Goal: Task Accomplishment & Management: Manage account settings

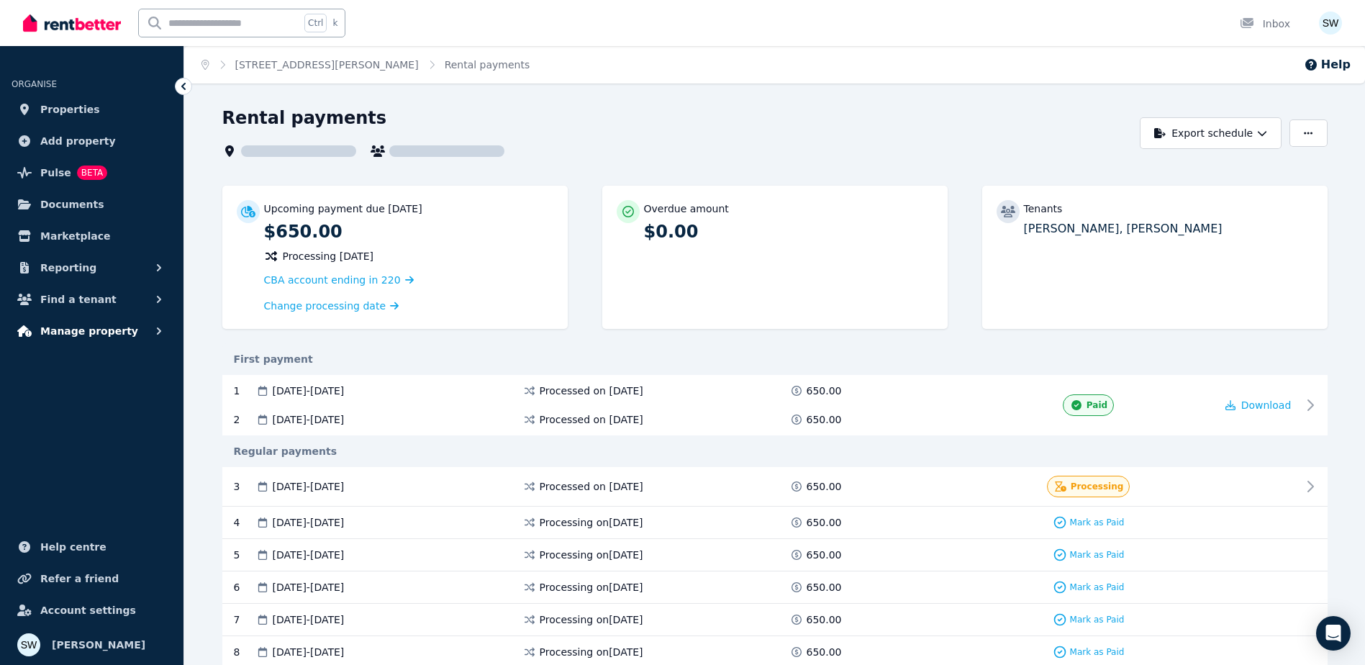
click at [109, 334] on span "Manage property" at bounding box center [89, 330] width 98 height 17
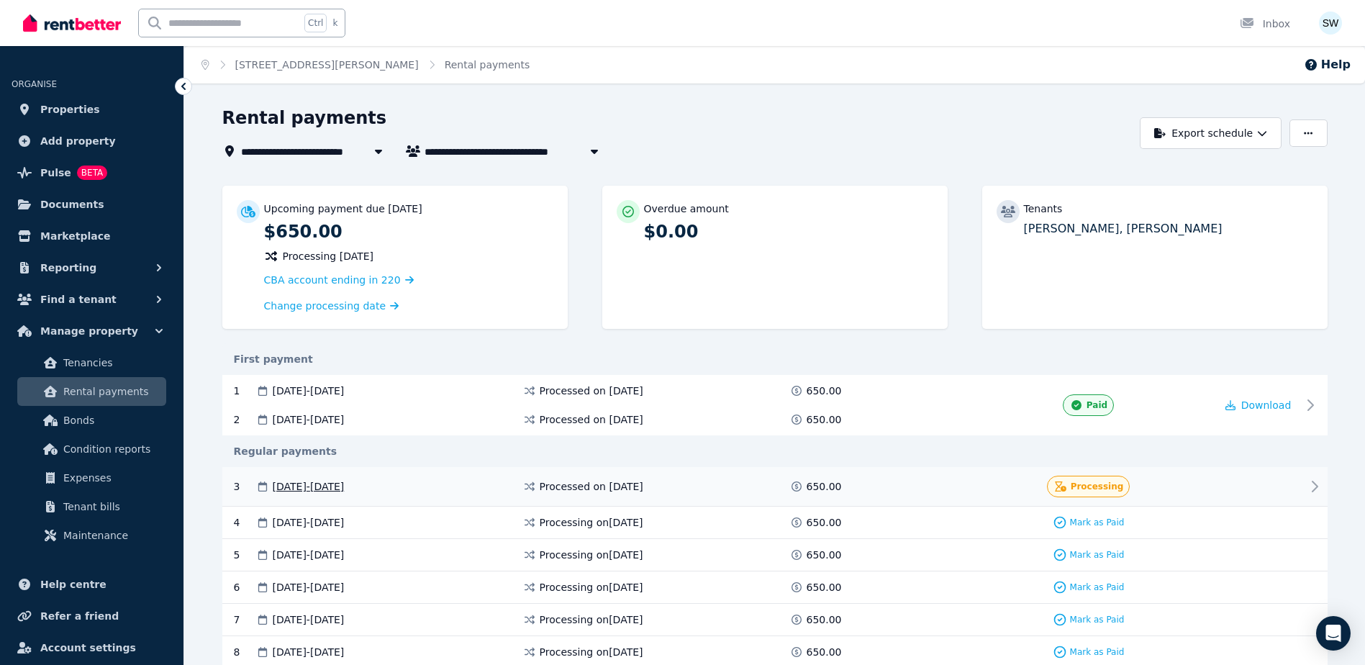
click at [1031, 486] on div "Processing" at bounding box center [1088, 486] width 253 height 22
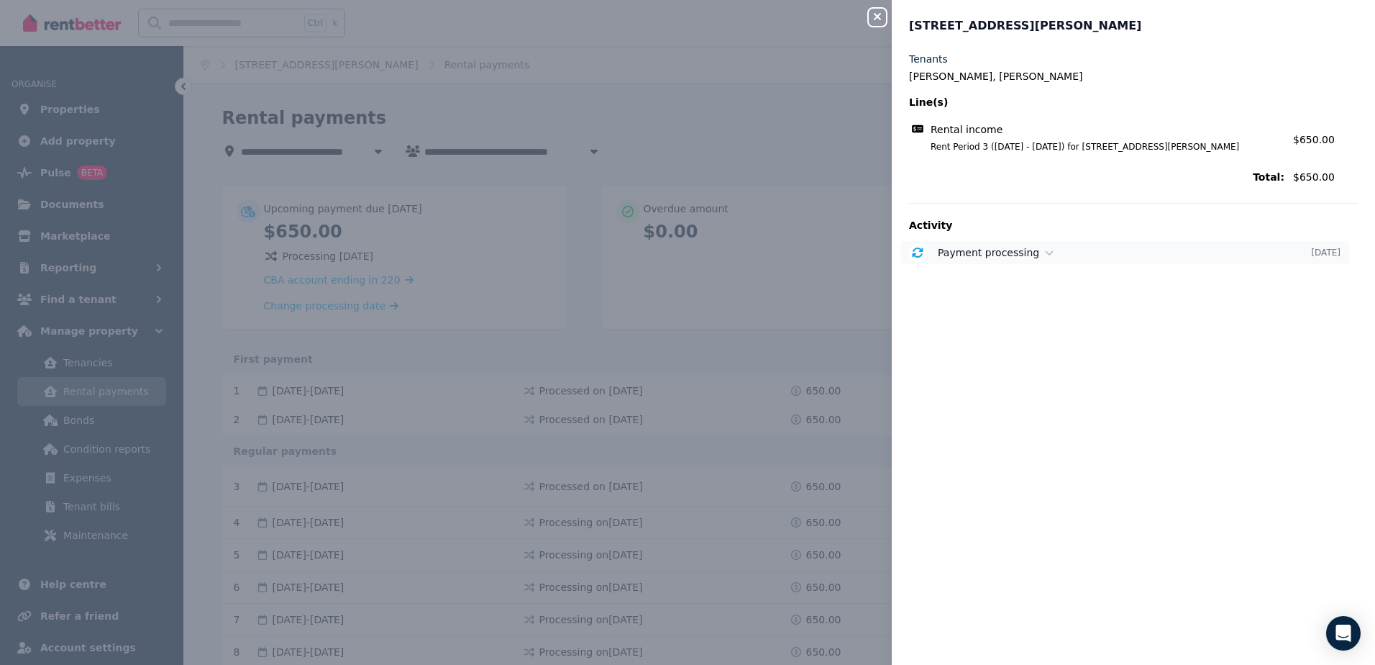
click at [1072, 259] on div "Payment processing" at bounding box center [1124, 252] width 373 height 14
click at [843, 358] on div "Close panel [STREET_ADDRESS][PERSON_NAME] Tenants [PERSON_NAME], [PERSON_NAME] …" at bounding box center [687, 332] width 1375 height 665
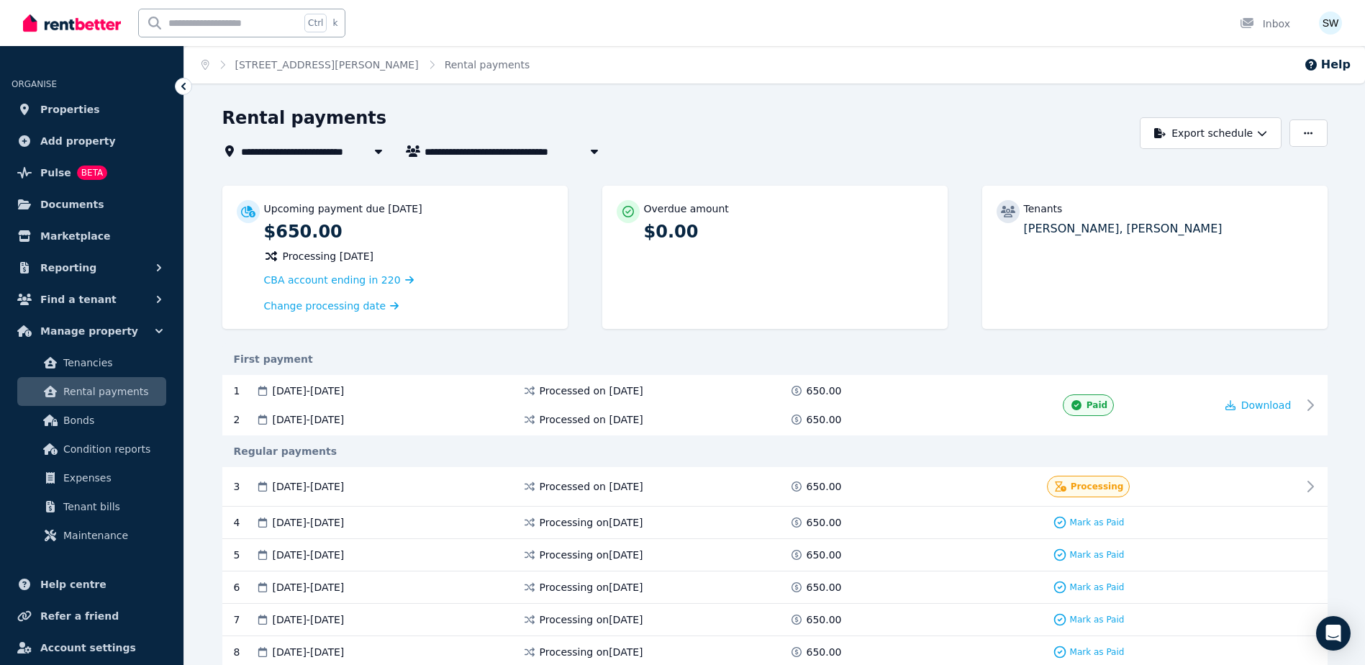
click at [361, 260] on span "Processing [DATE]" at bounding box center [328, 256] width 91 height 14
click at [390, 302] on icon at bounding box center [397, 306] width 14 height 10
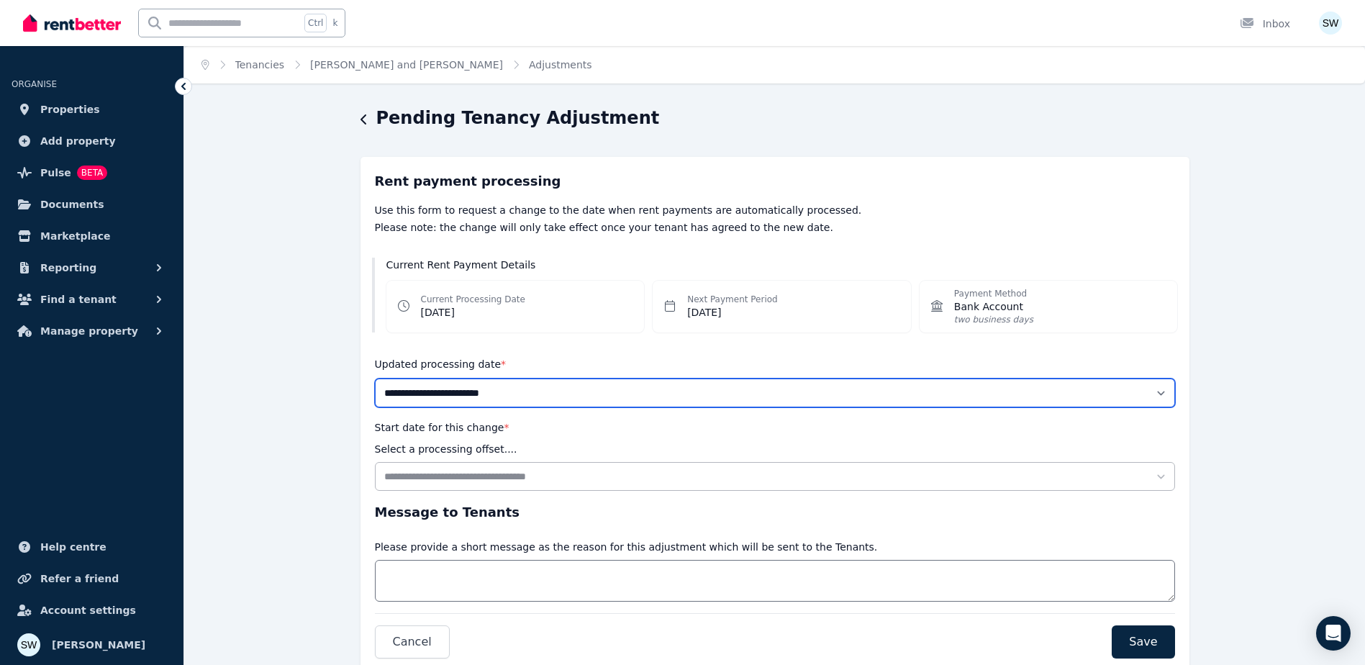
click at [534, 396] on select "**********" at bounding box center [775, 392] width 800 height 29
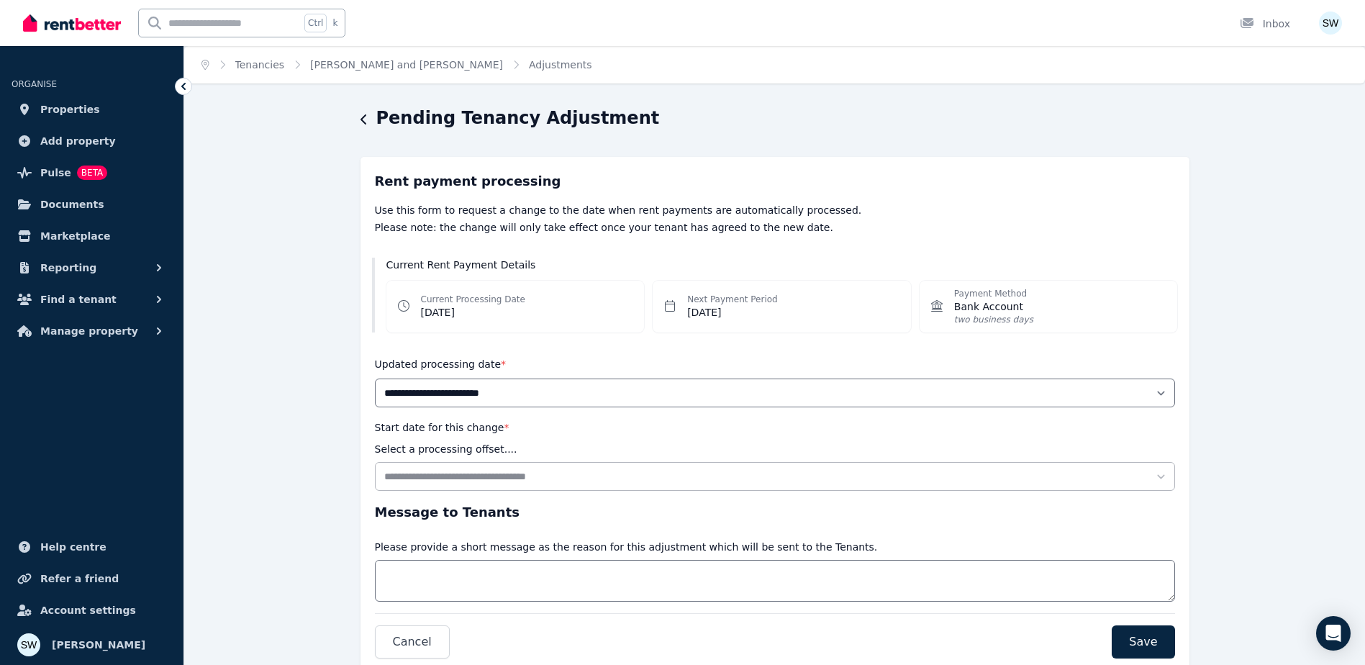
click at [313, 503] on div "**********" at bounding box center [774, 418] width 1180 height 624
click at [393, 628] on button "Cancel" at bounding box center [412, 641] width 75 height 33
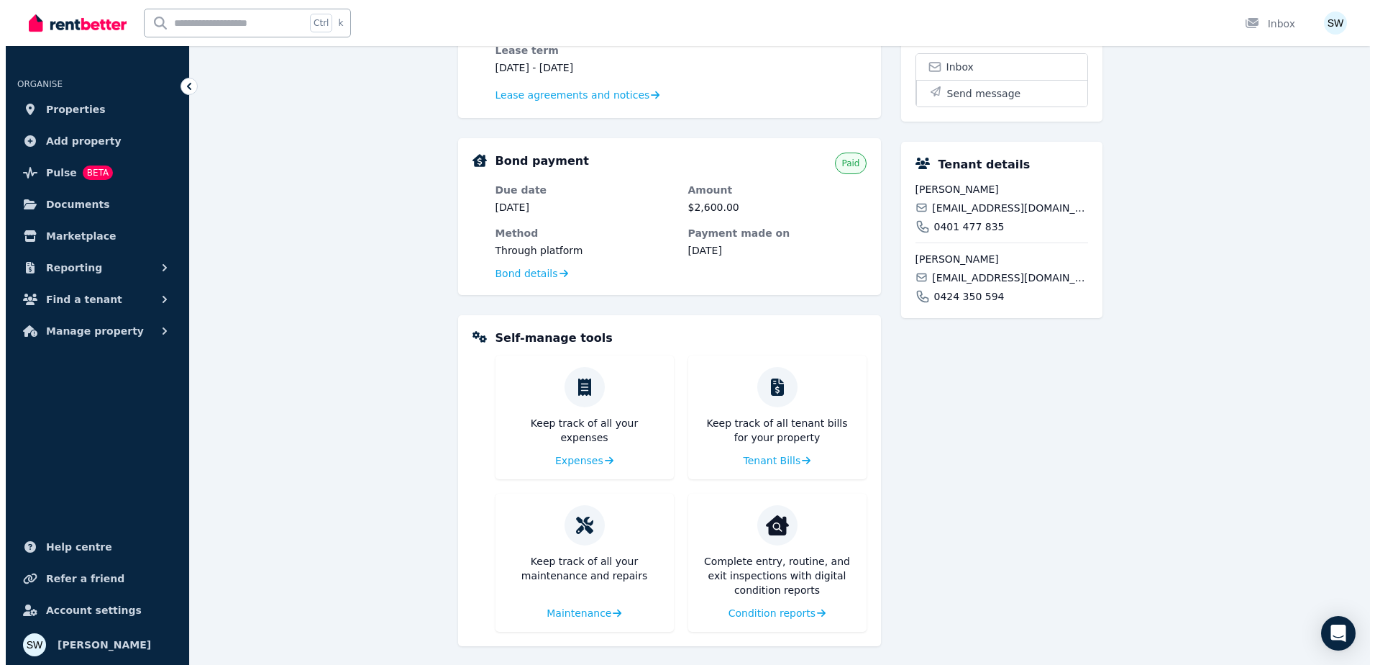
scroll to position [370, 0]
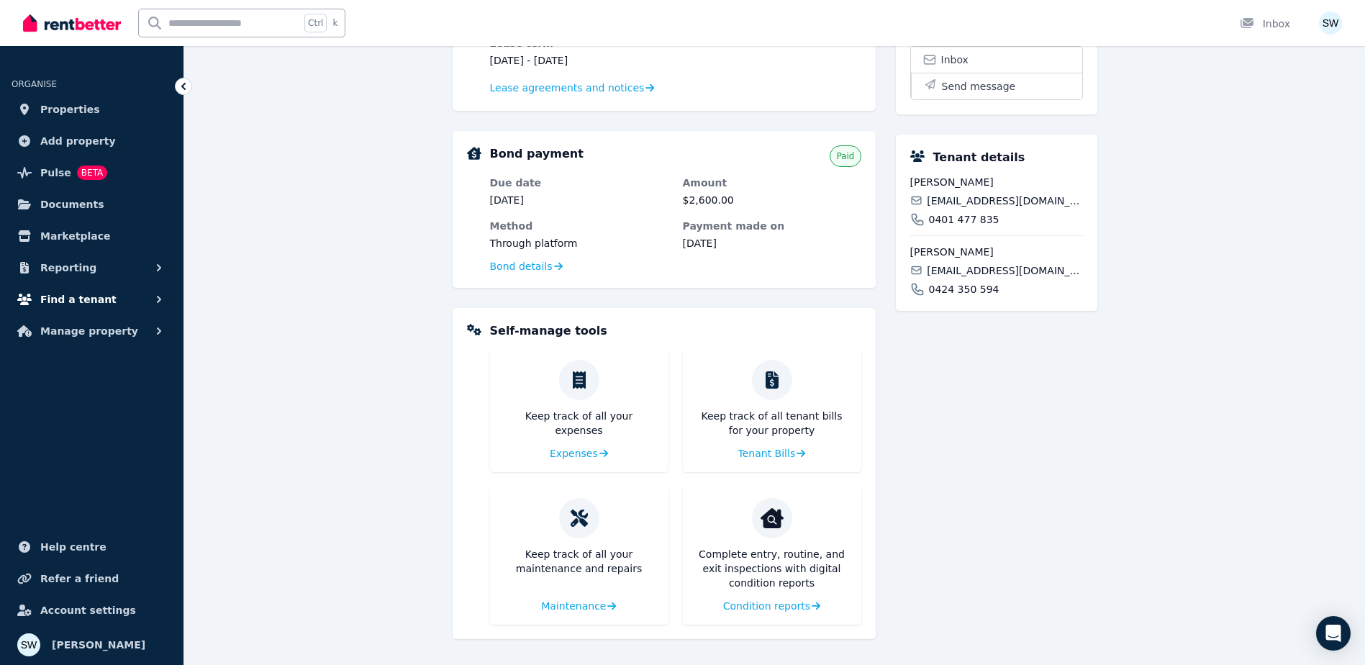
click at [163, 300] on icon "button" at bounding box center [159, 299] width 14 height 14
click at [118, 447] on span "Manage property" at bounding box center [89, 448] width 98 height 17
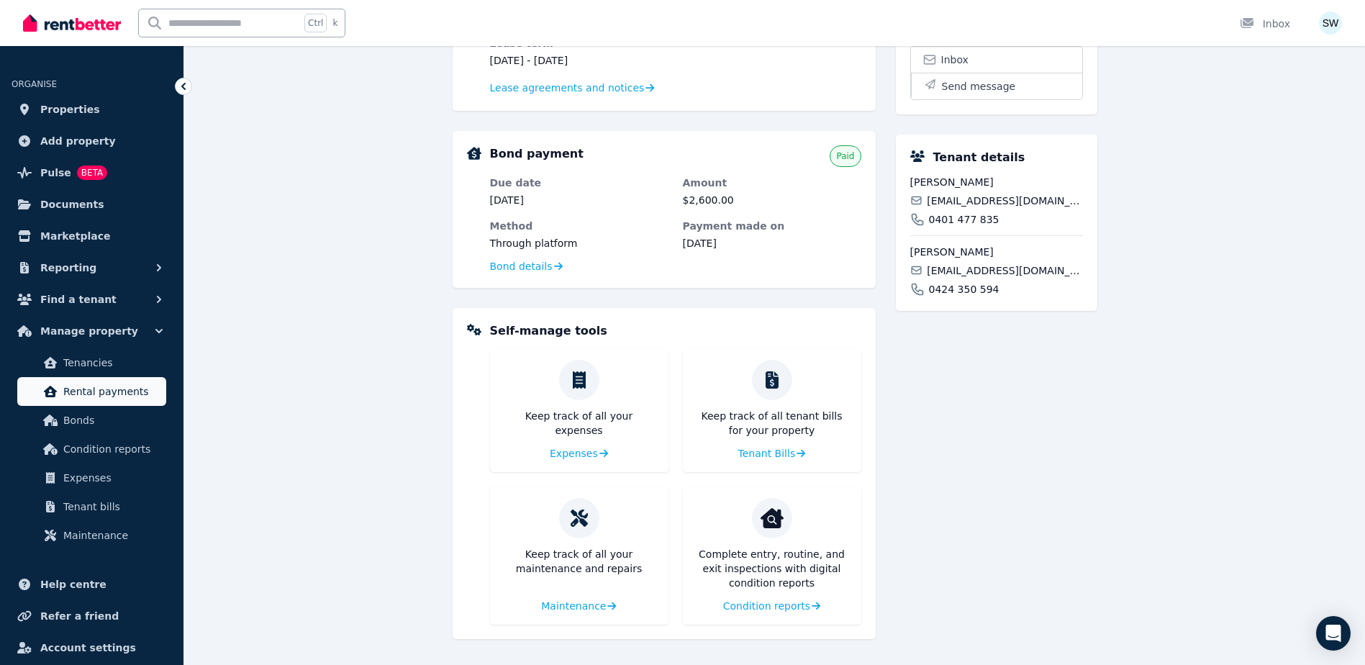
click at [114, 393] on span "Rental payments" at bounding box center [111, 391] width 97 height 17
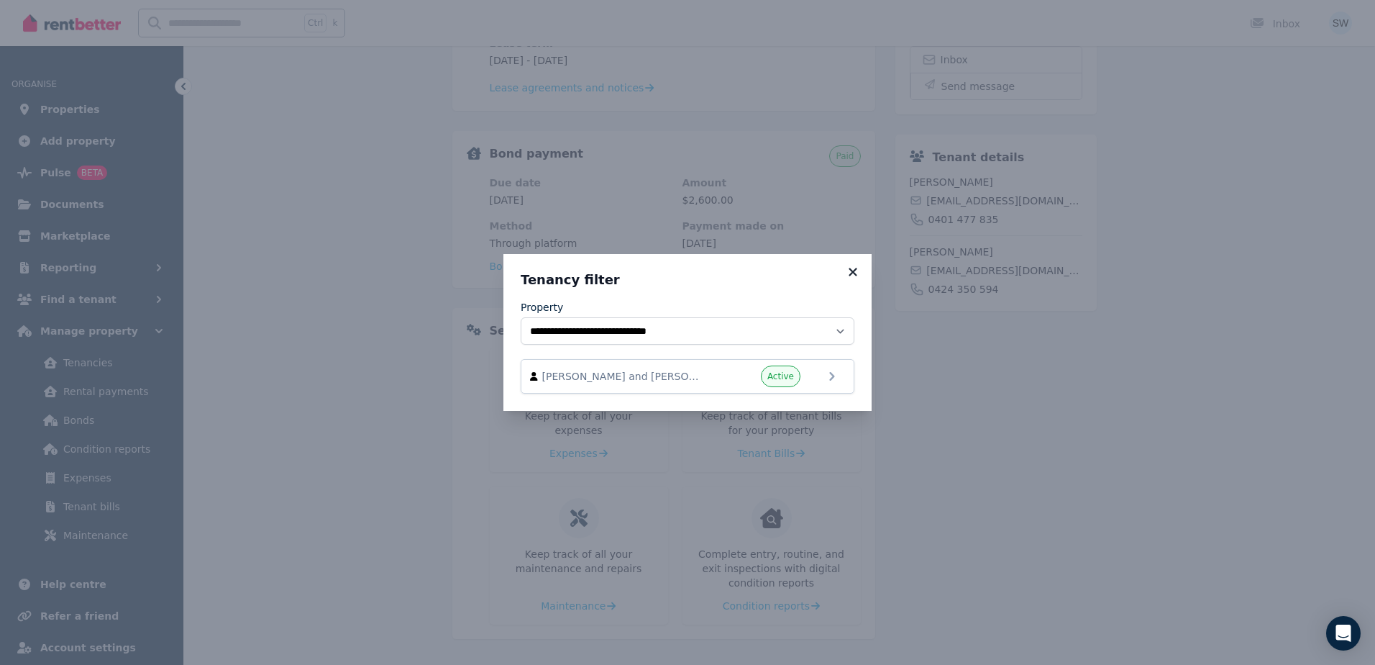
click at [852, 271] on icon at bounding box center [853, 272] width 8 height 8
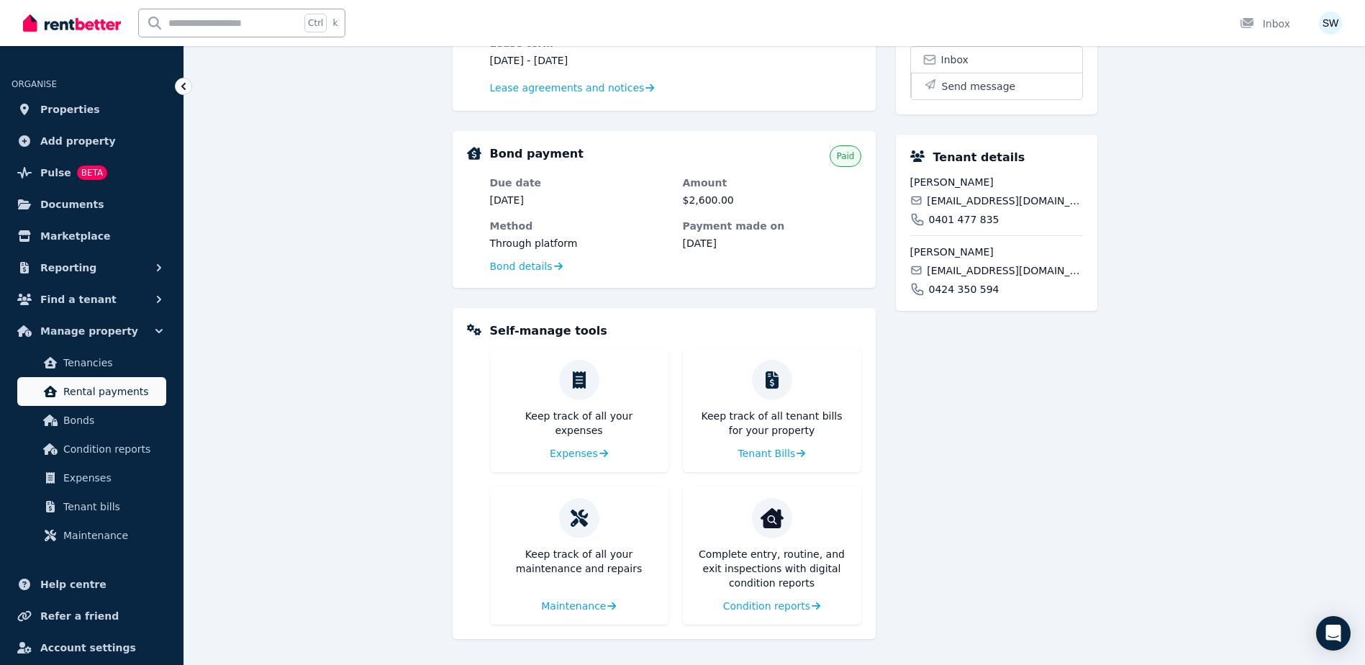
click at [67, 389] on span "Rental payments" at bounding box center [111, 391] width 97 height 17
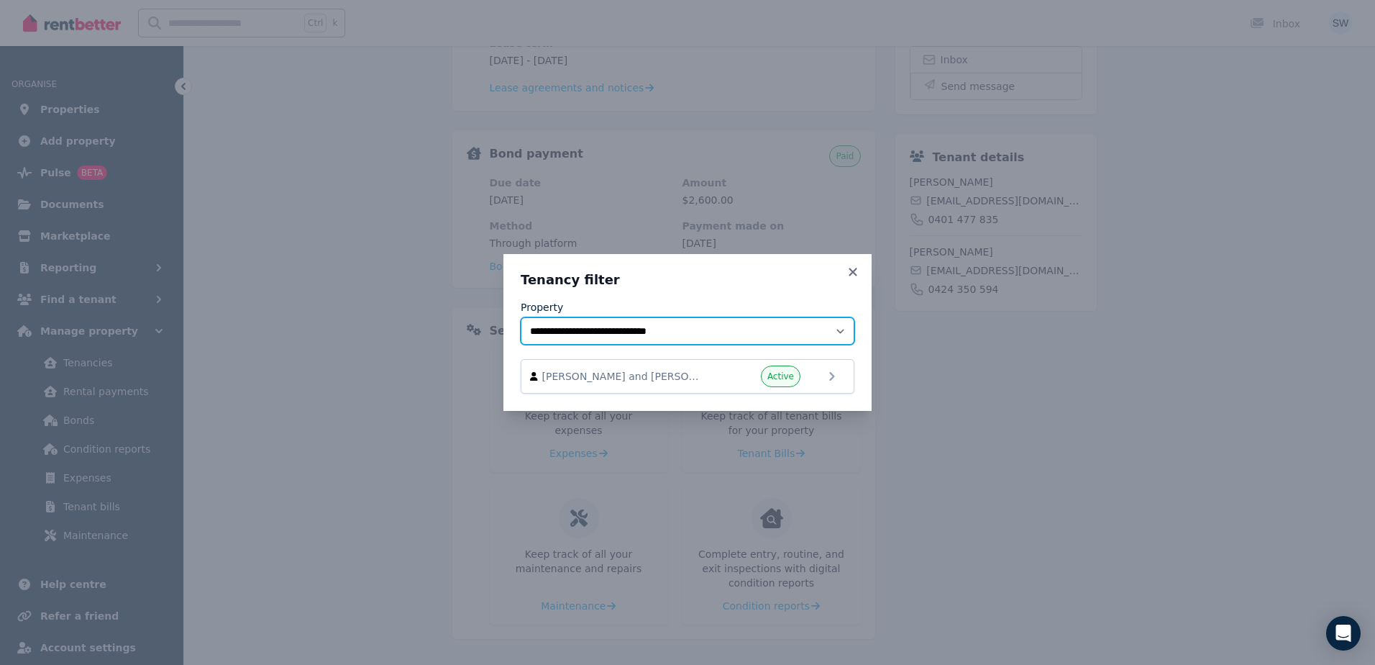
click at [601, 335] on select "**********" at bounding box center [688, 330] width 334 height 27
click at [617, 378] on span "[PERSON_NAME] and [PERSON_NAME]" at bounding box center [624, 376] width 164 height 14
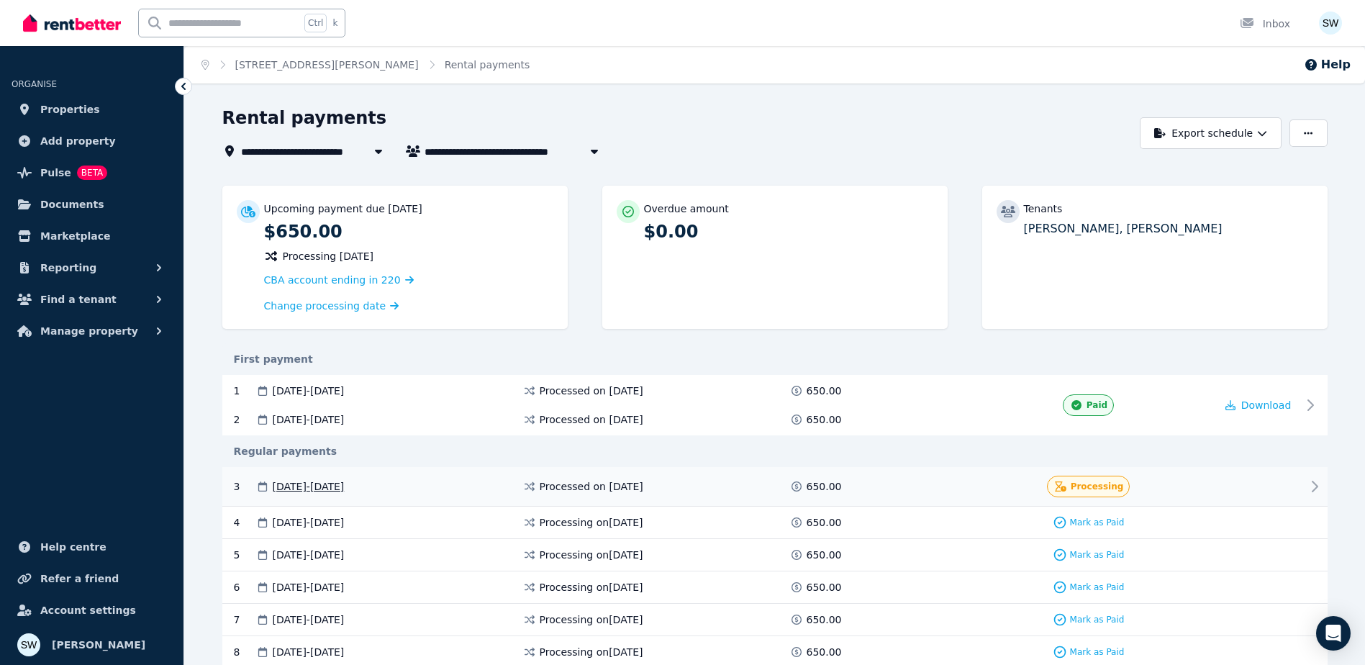
click at [1219, 486] on div at bounding box center [1258, 486] width 86 height 22
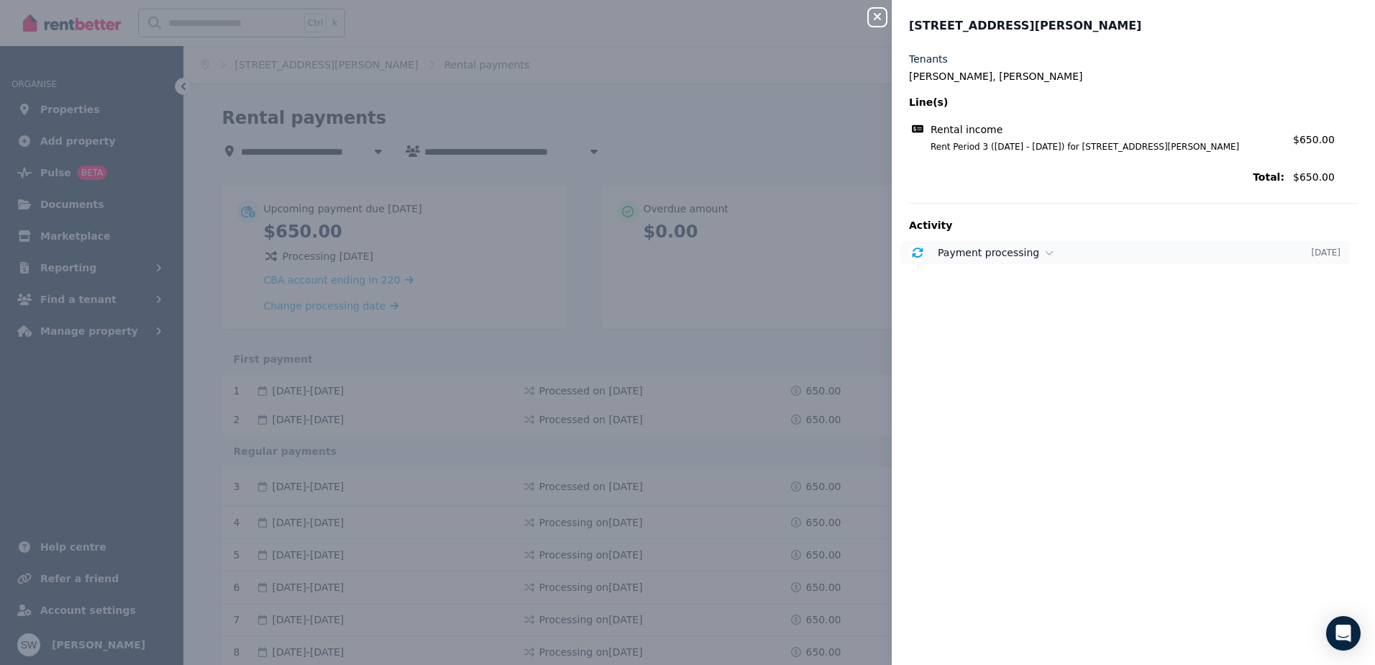
click at [998, 255] on span "Payment processing" at bounding box center [988, 253] width 101 height 12
click at [853, 364] on div "Close panel [STREET_ADDRESS][PERSON_NAME] Tenants [PERSON_NAME], [PERSON_NAME] …" at bounding box center [687, 332] width 1375 height 665
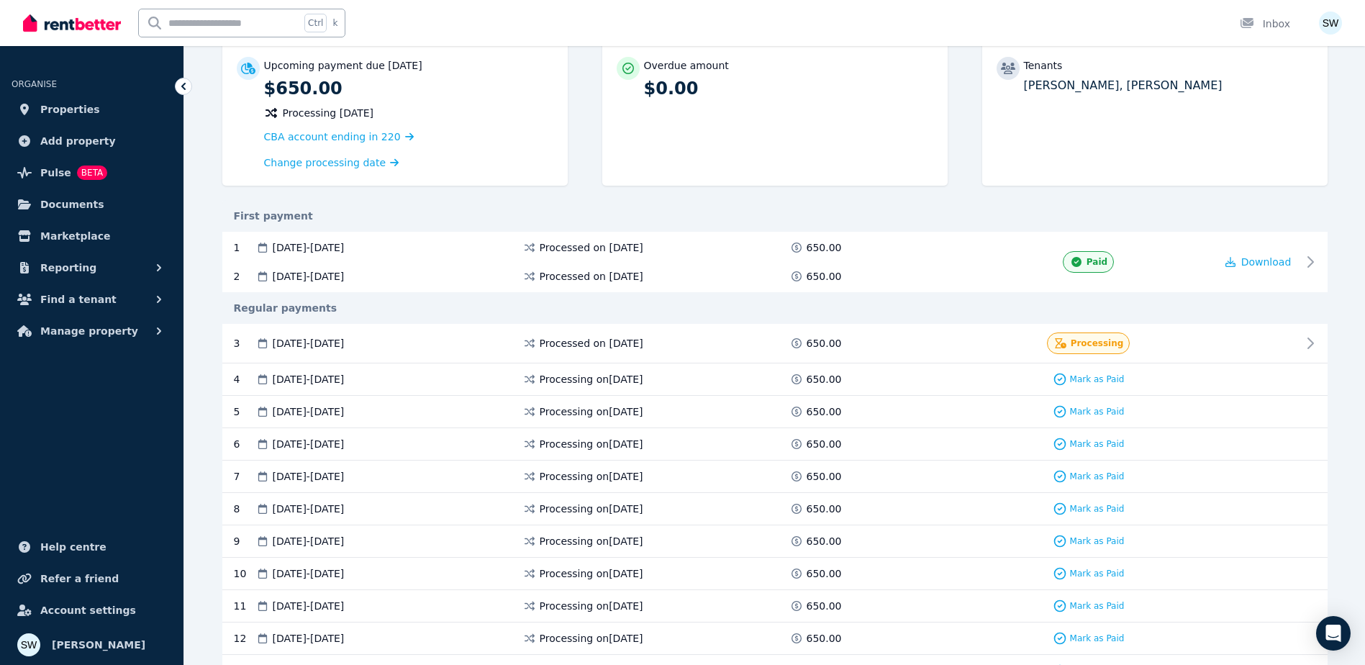
scroll to position [144, 0]
click at [517, 329] on div "3 [DATE] - [DATE] Processed on [DATE] 650.00 Processing" at bounding box center [774, 343] width 1105 height 40
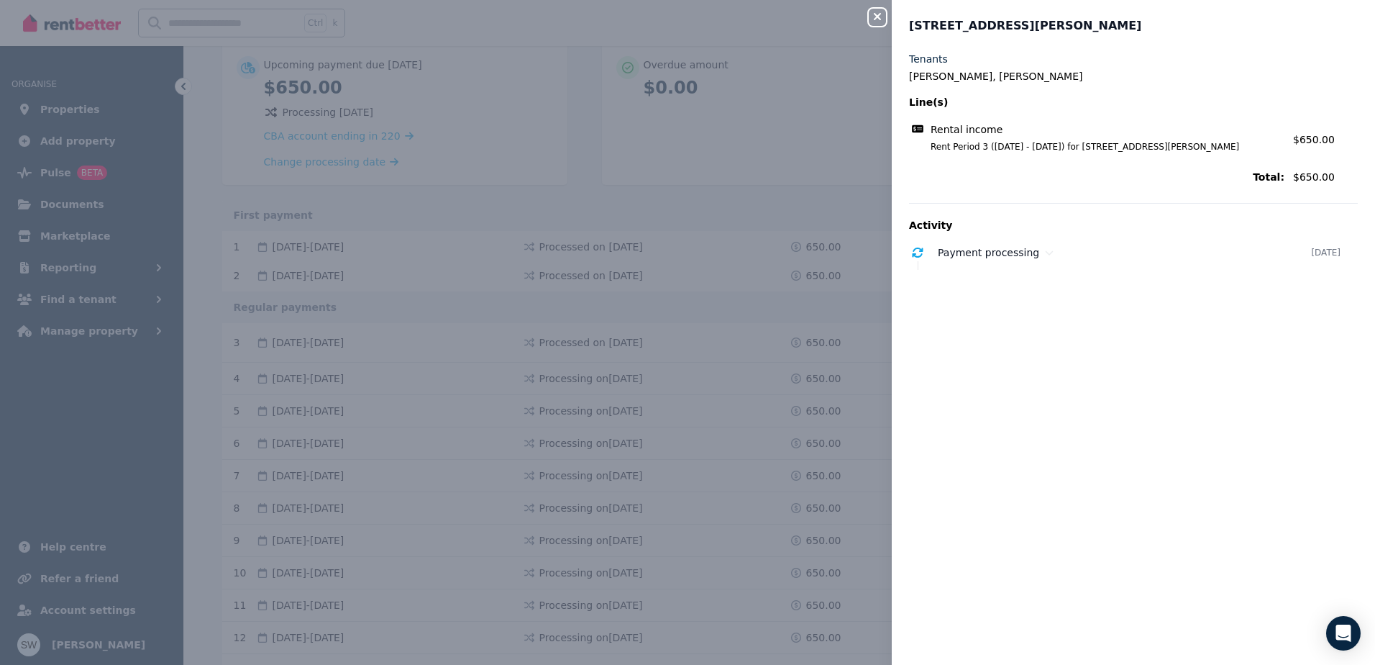
click at [752, 196] on div "Close panel [STREET_ADDRESS][PERSON_NAME] Tenants [PERSON_NAME], [PERSON_NAME] …" at bounding box center [687, 332] width 1375 height 665
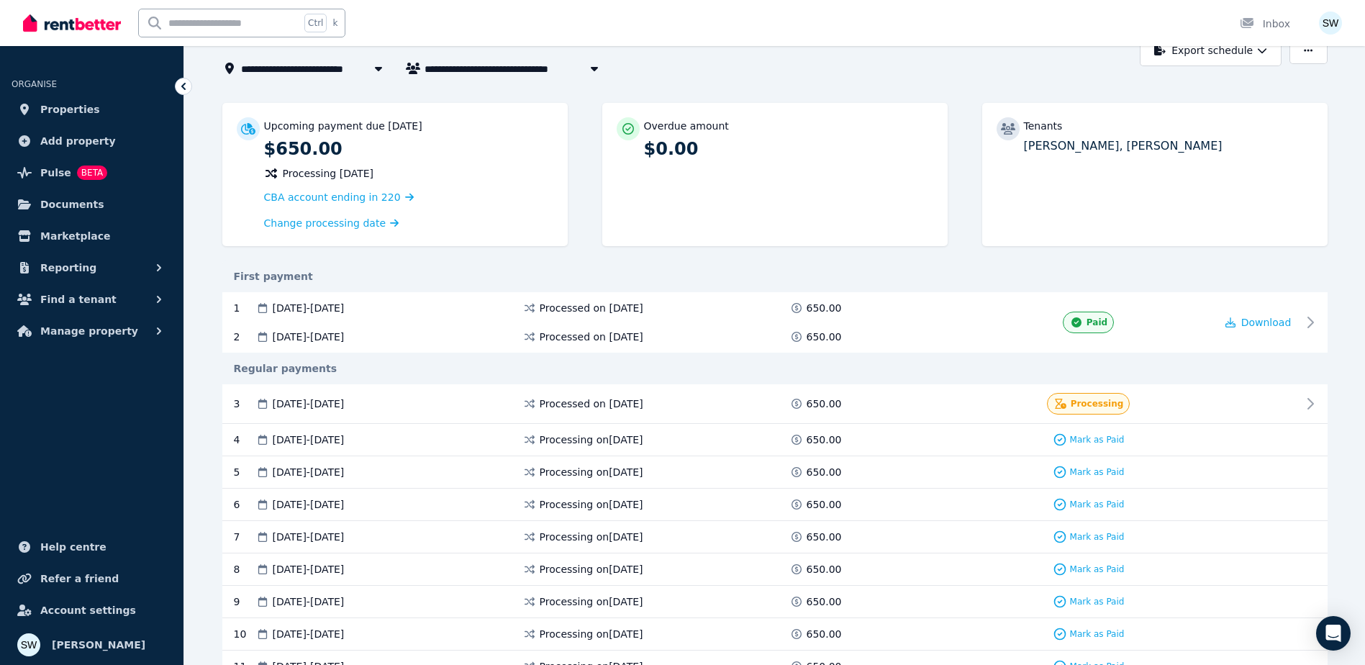
scroll to position [0, 0]
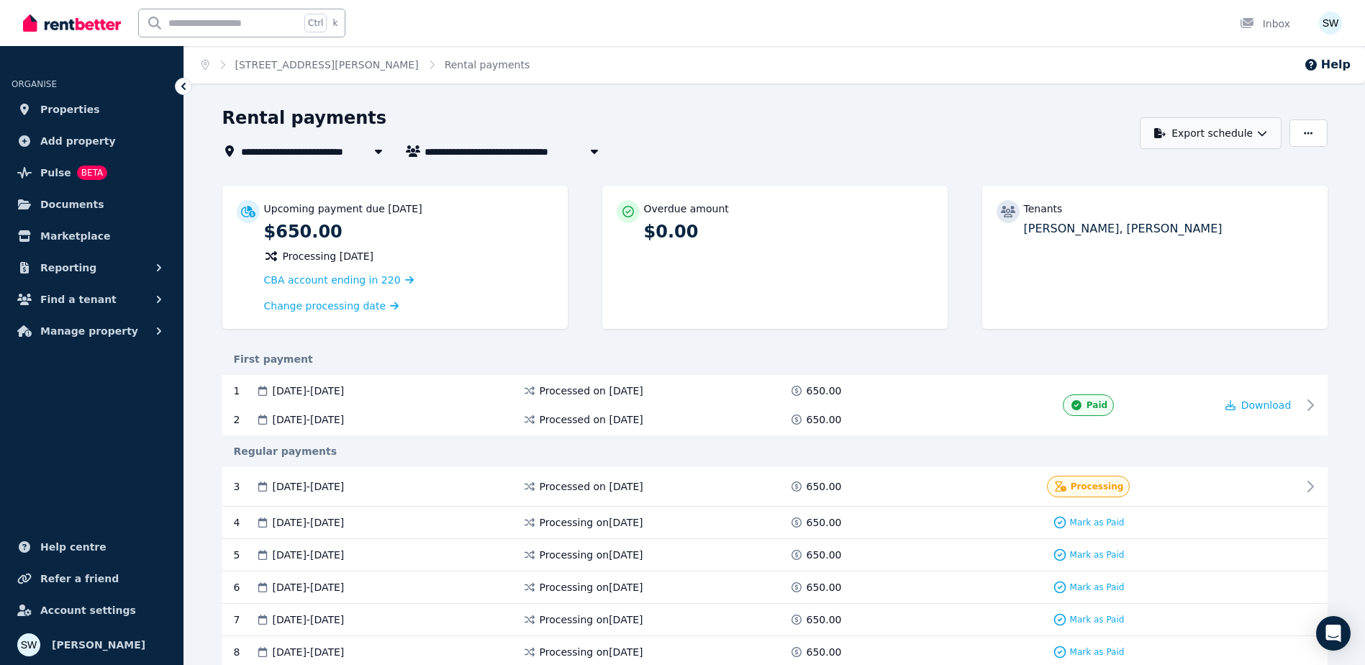
click at [1245, 140] on button "Export schedule" at bounding box center [1210, 133] width 142 height 32
click at [1216, 195] on p "Excel spreadsheet (xlsx)" at bounding box center [1215, 196] width 135 height 14
